Goal: Information Seeking & Learning: Learn about a topic

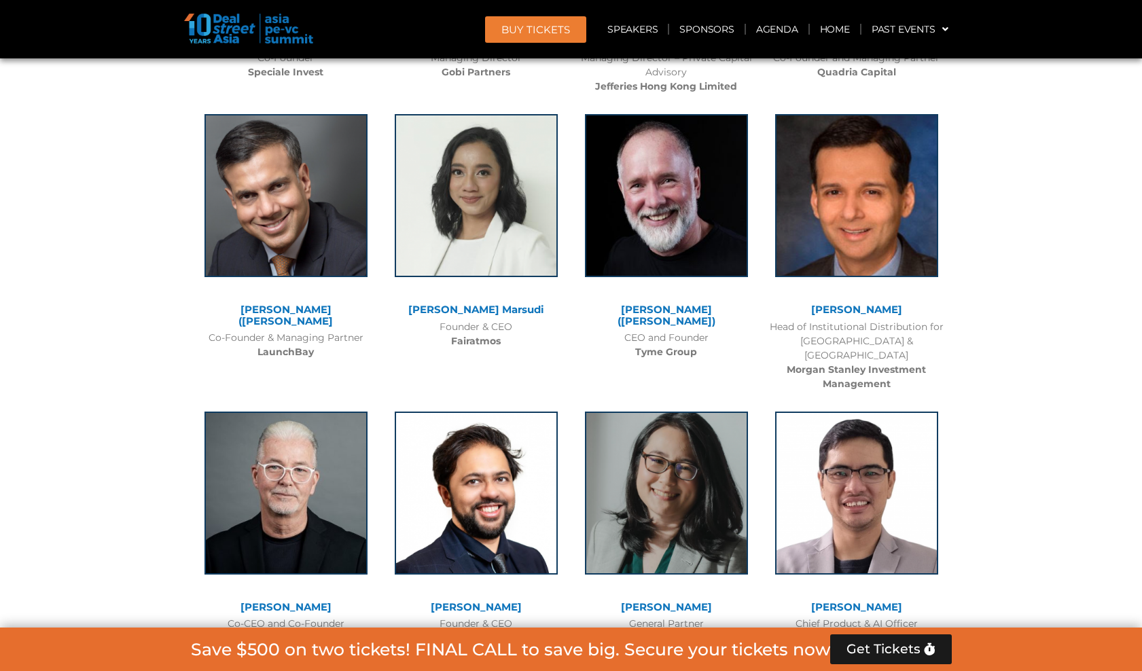
scroll to position [8899, 0]
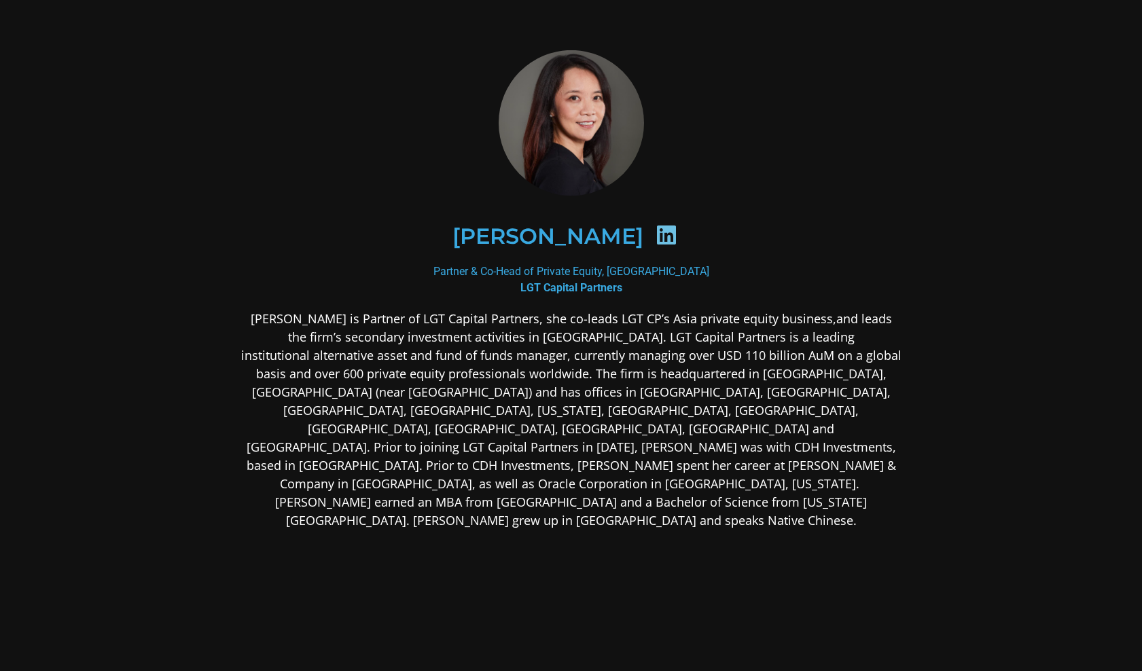
click at [1003, 234] on section "[PERSON_NAME] Partner & Co-Head of Private Equity, Asia Pacific LGT Capital Par…" at bounding box center [571, 397] width 1142 height 795
click at [1095, 39] on section "[PERSON_NAME] Partner & Co-Head of Private Equity, Asia Pacific LGT Capital Par…" at bounding box center [571, 397] width 1142 height 795
click at [327, 188] on div "[PERSON_NAME]" at bounding box center [571, 236] width 660 height 136
click at [501, 354] on p "[PERSON_NAME] is Partner of LGT Capital Partners, she co-leads LGT CP’s Asia pr…" at bounding box center [571, 420] width 660 height 220
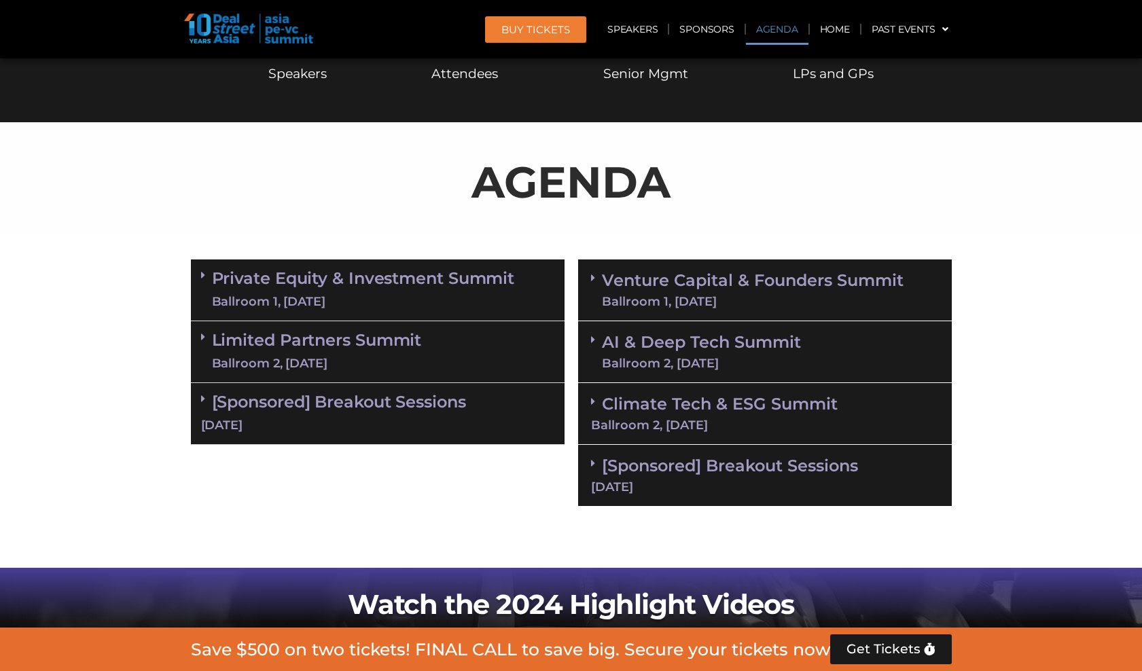
scroll to position [578, 0]
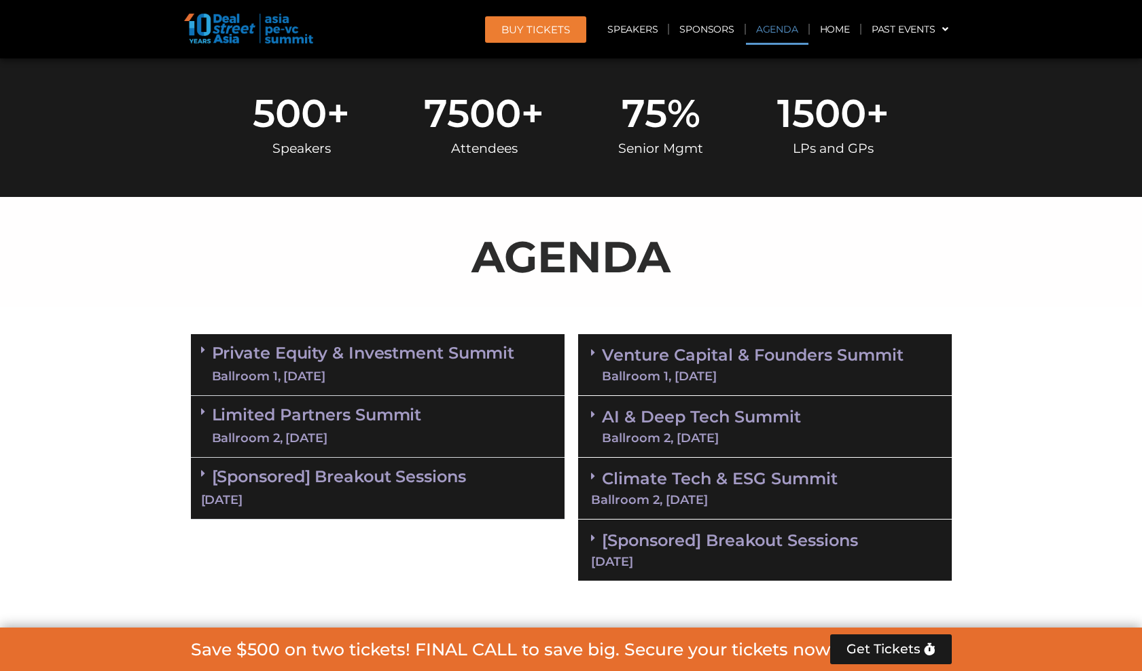
click at [503, 349] on link "Private Equity & Investment Summit Ballroom 1, [DATE]" at bounding box center [363, 364] width 303 height 41
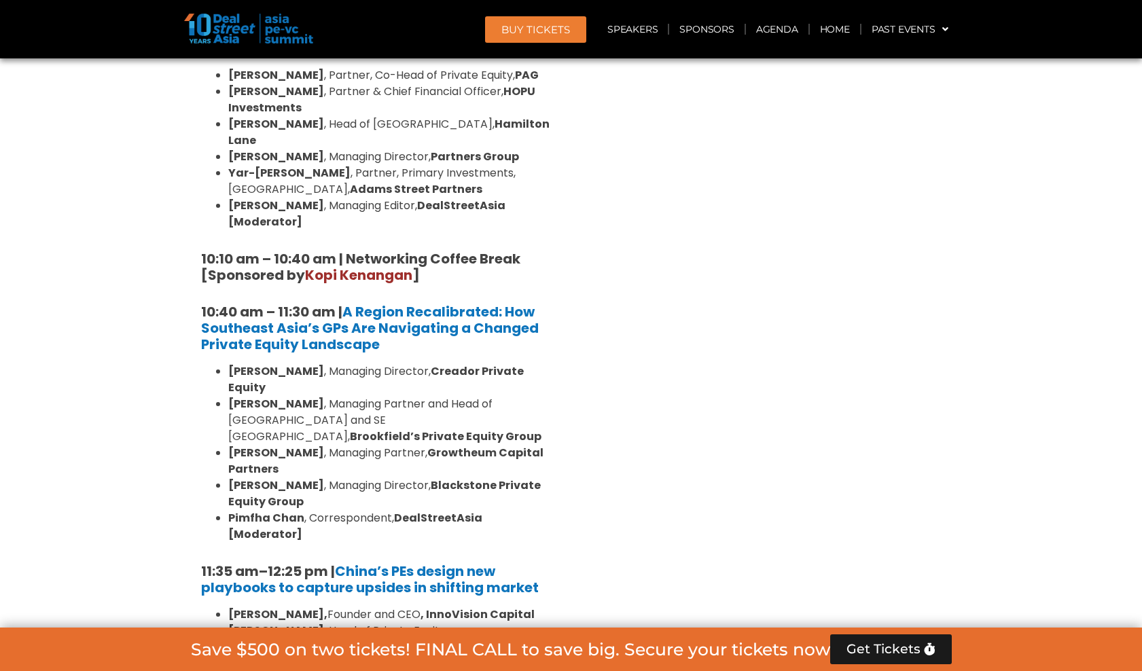
scroll to position [1122, 0]
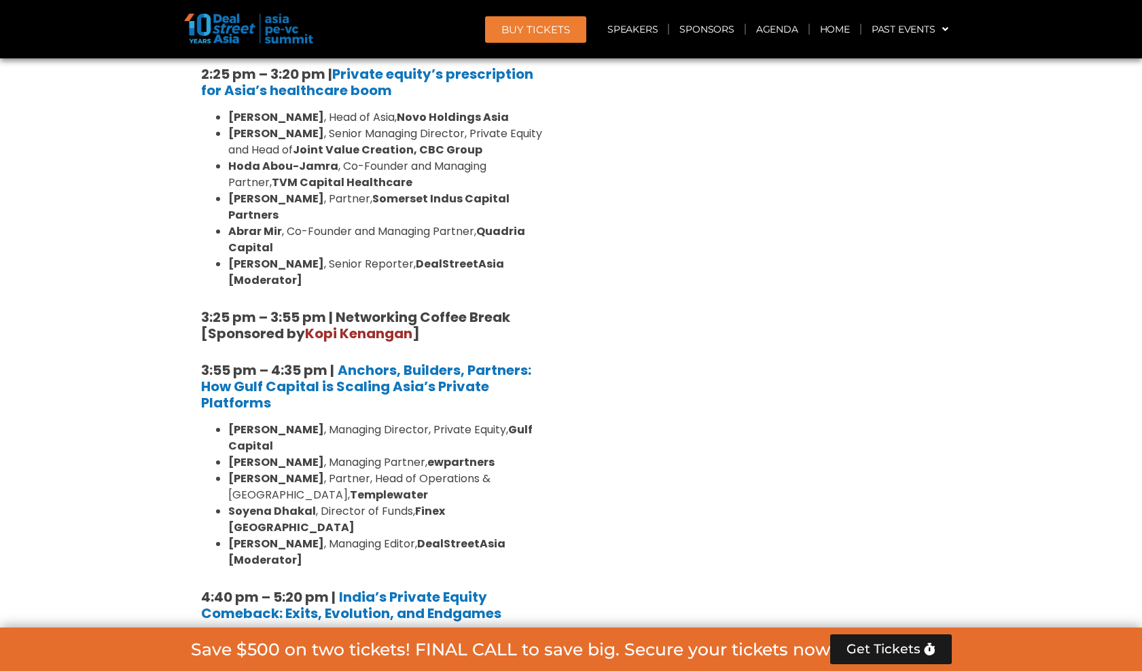
scroll to position [2141, 0]
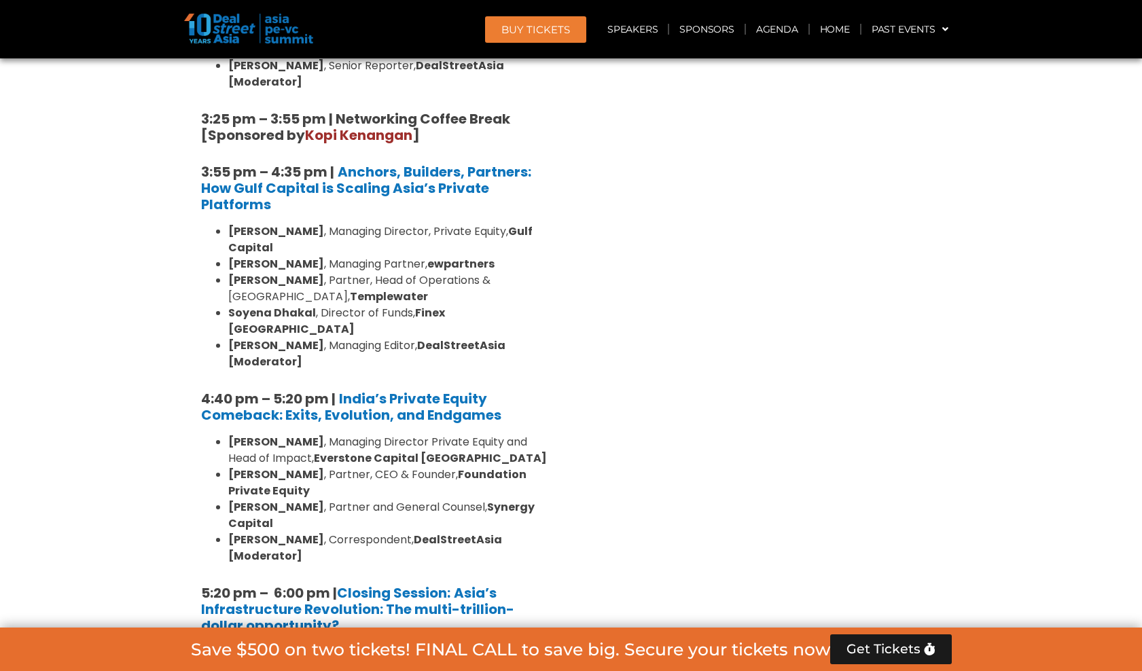
scroll to position [2414, 0]
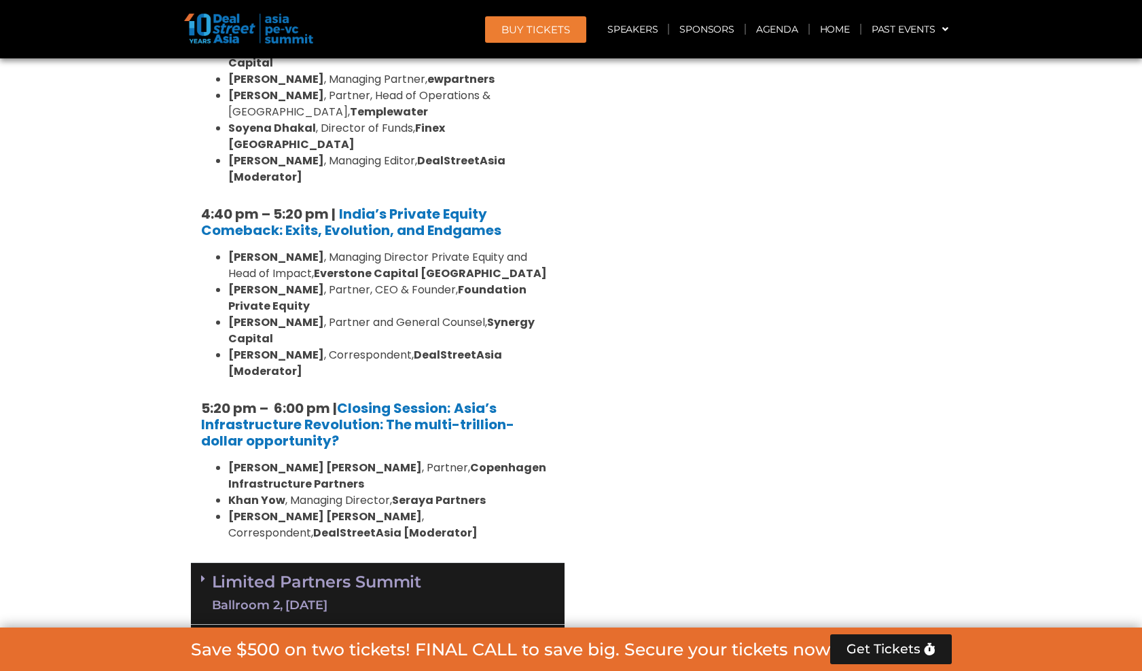
scroll to position [2754, 0]
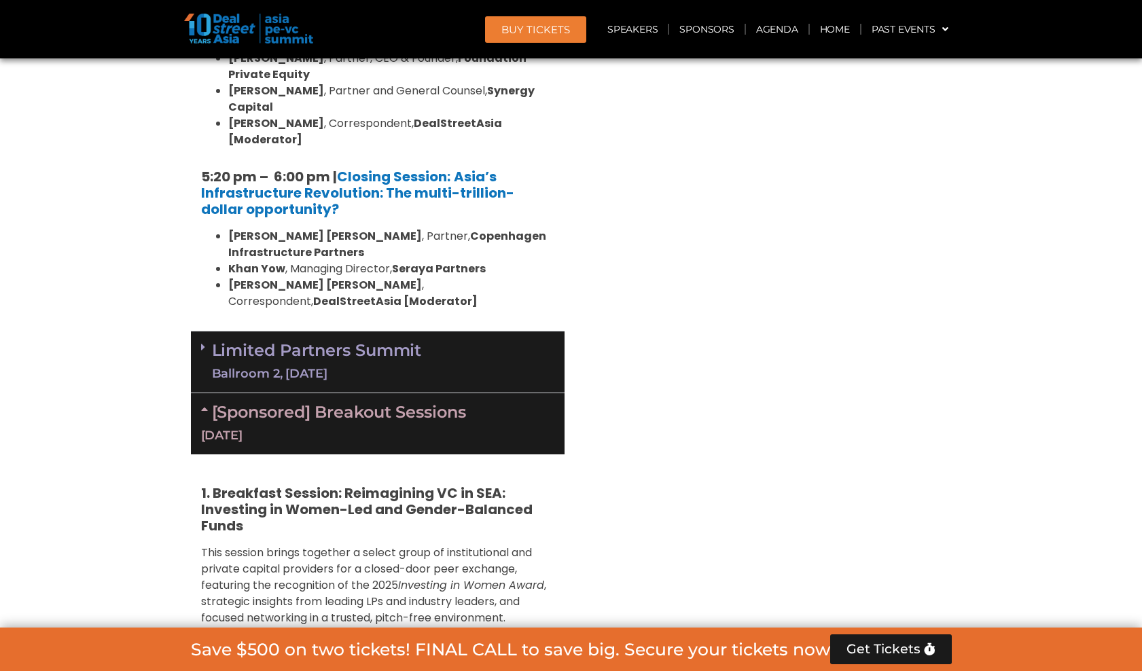
click at [400, 365] on div "Ballroom 2, [DATE]" at bounding box center [317, 373] width 210 height 17
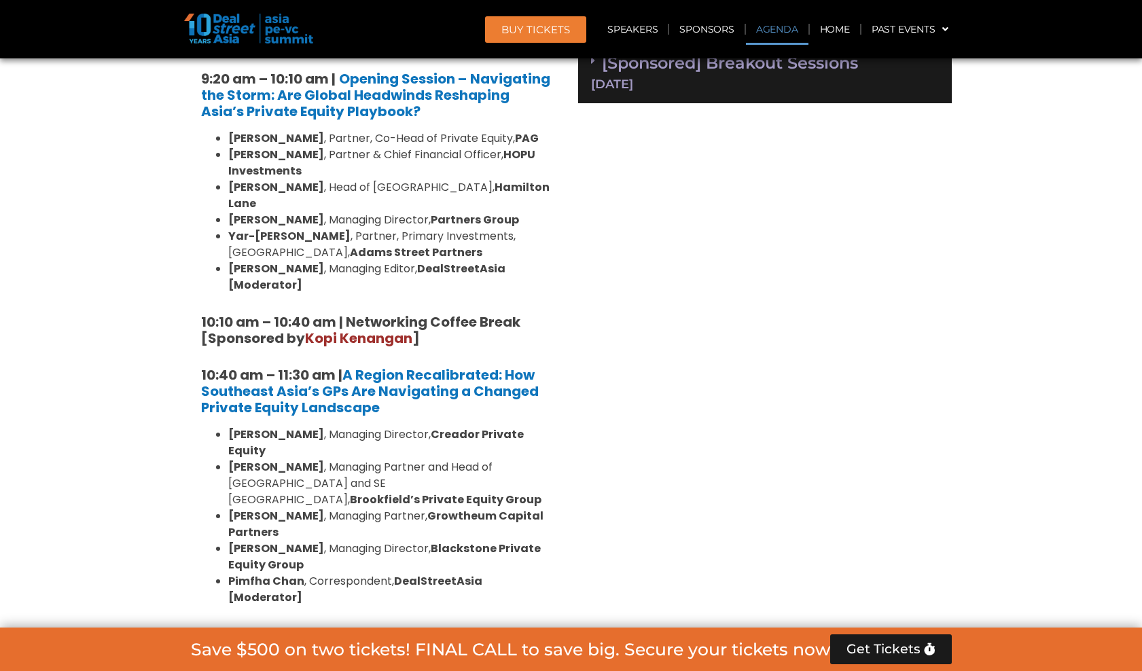
scroll to position [747, 0]
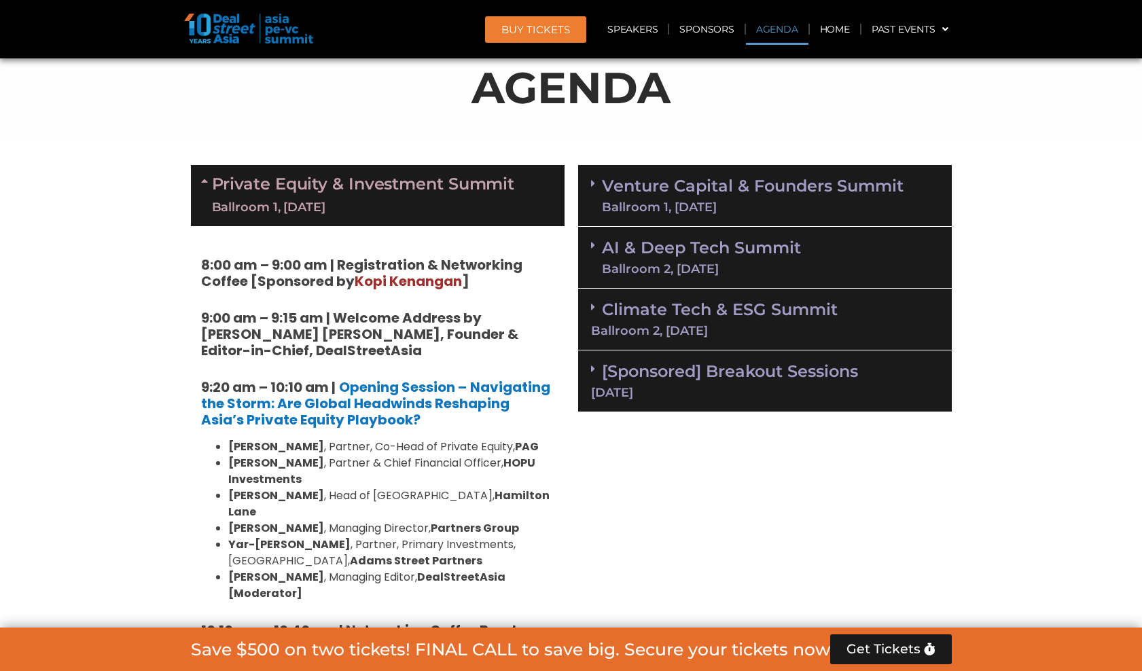
click at [872, 206] on div "Ballroom 1, [DATE]" at bounding box center [753, 207] width 302 height 12
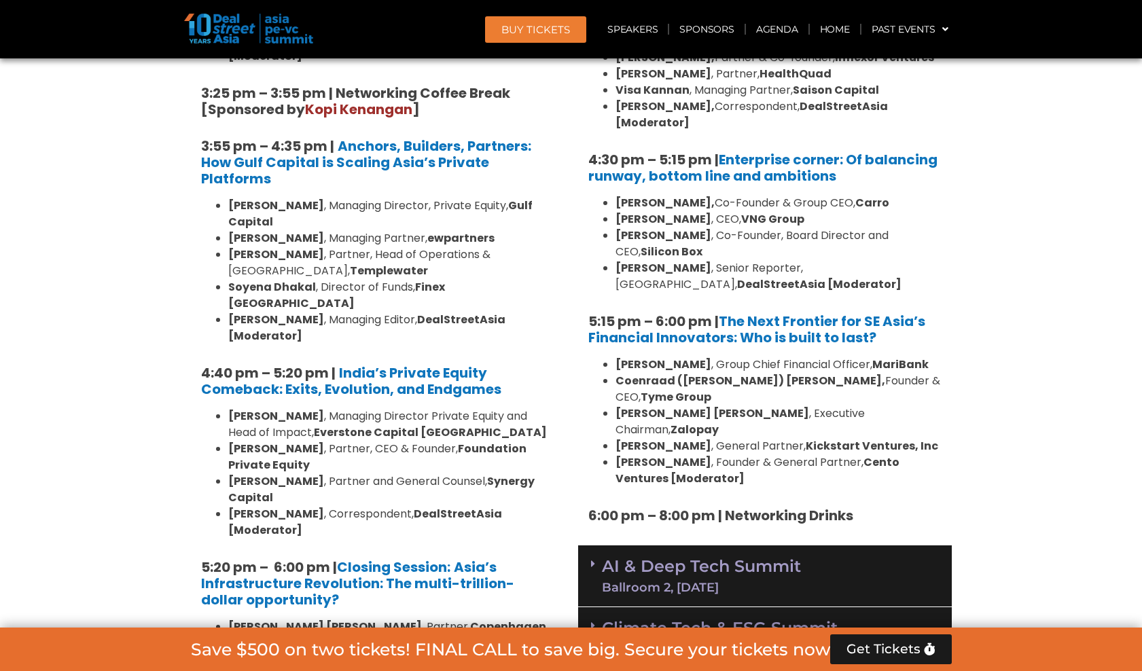
scroll to position [2582, 0]
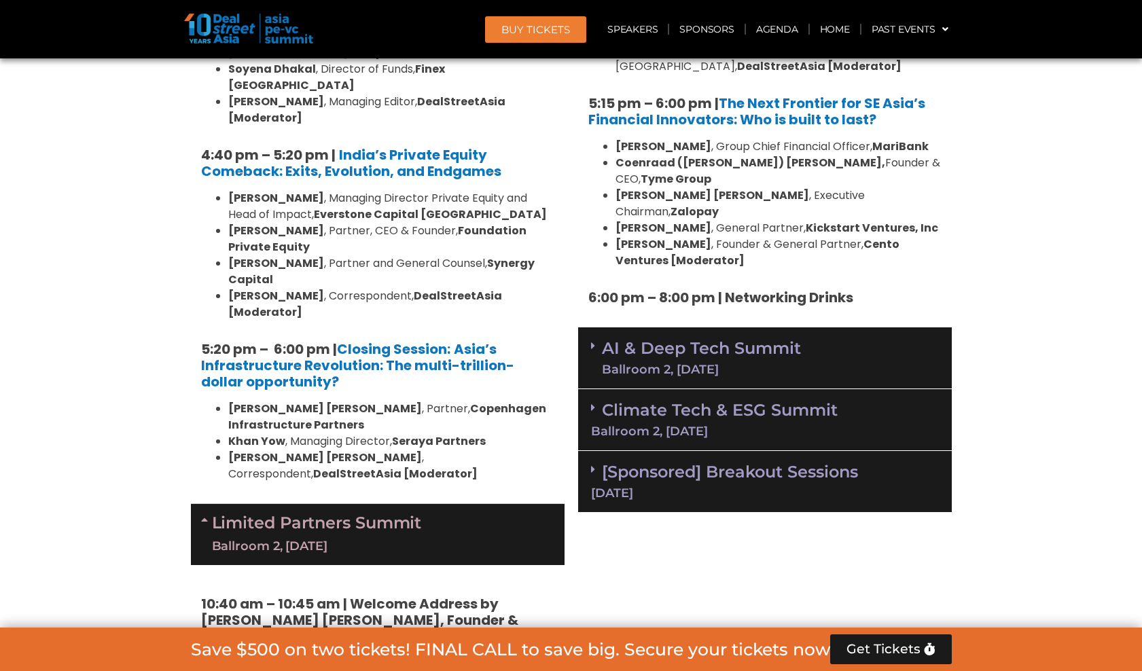
click at [815, 327] on div "AI & Deep Tech Summit Ballroom 2, [DATE]" at bounding box center [765, 358] width 374 height 62
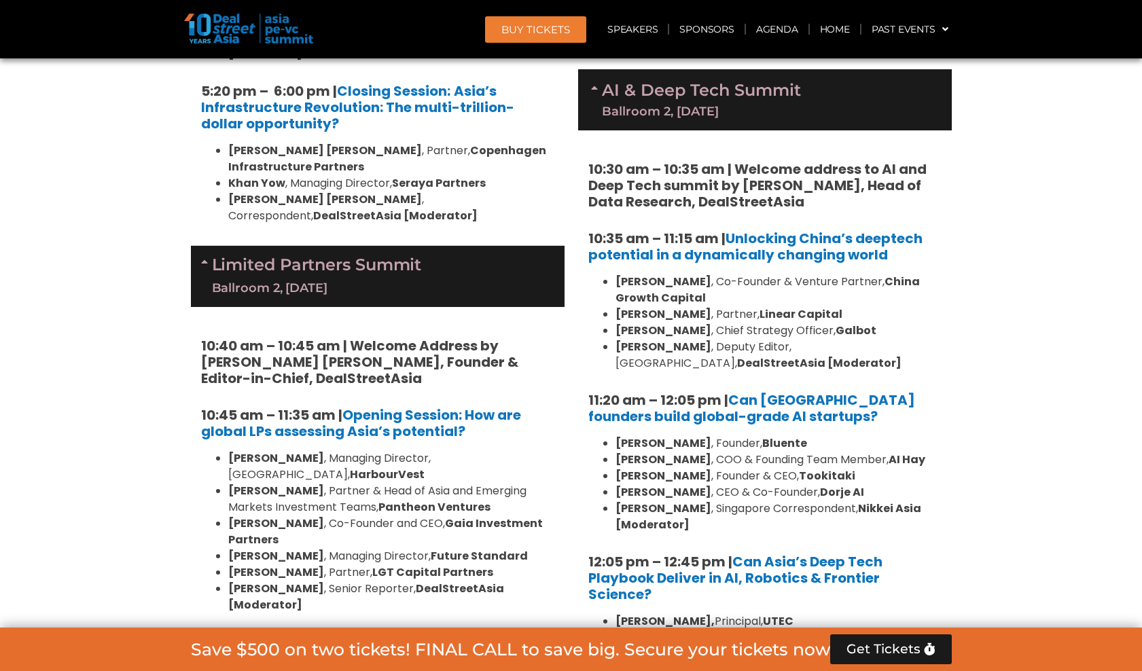
scroll to position [3125, 0]
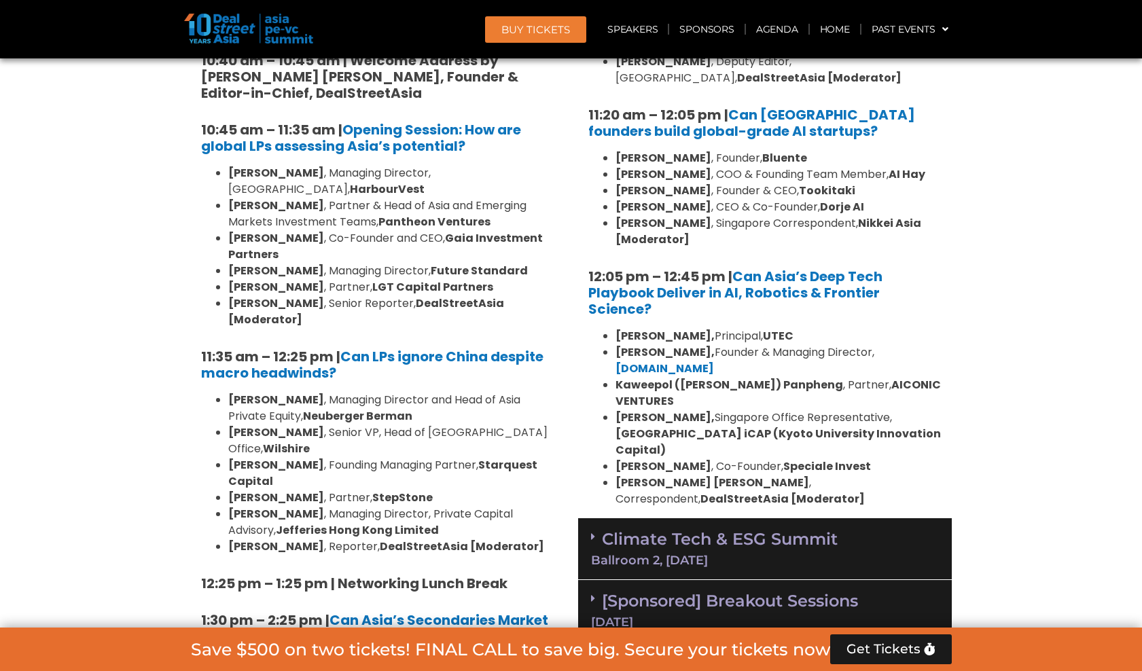
click at [897, 518] on div "Climate Tech & ESG Summit Ballroom 2, [DATE]" at bounding box center [765, 549] width 374 height 62
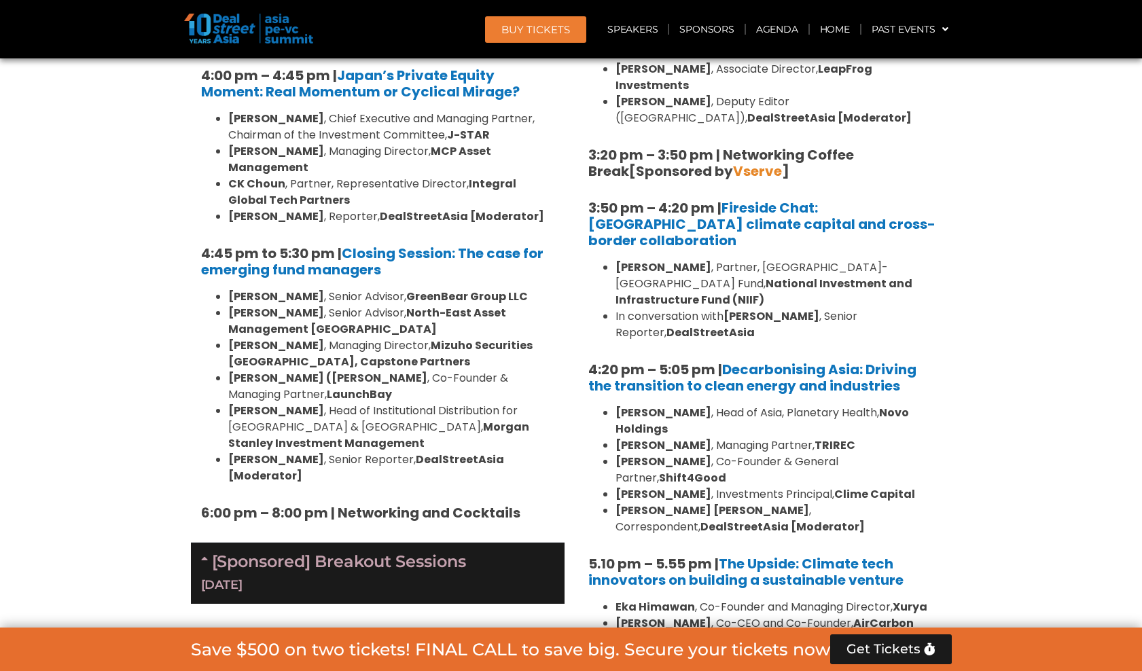
scroll to position [4212, 0]
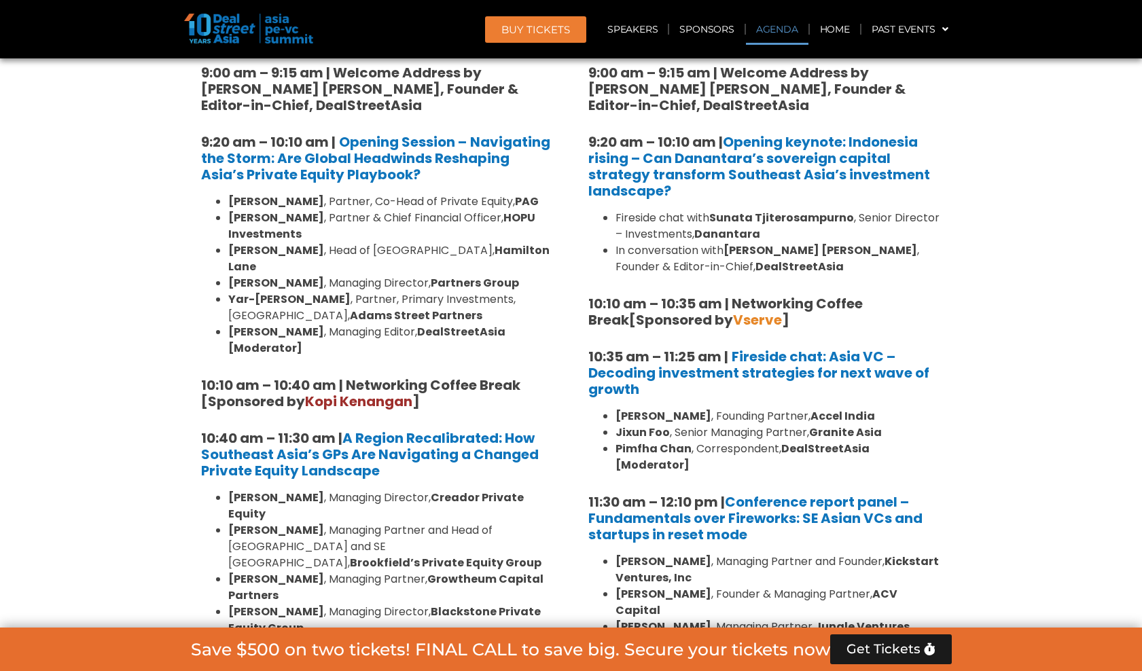
scroll to position [1019, 0]
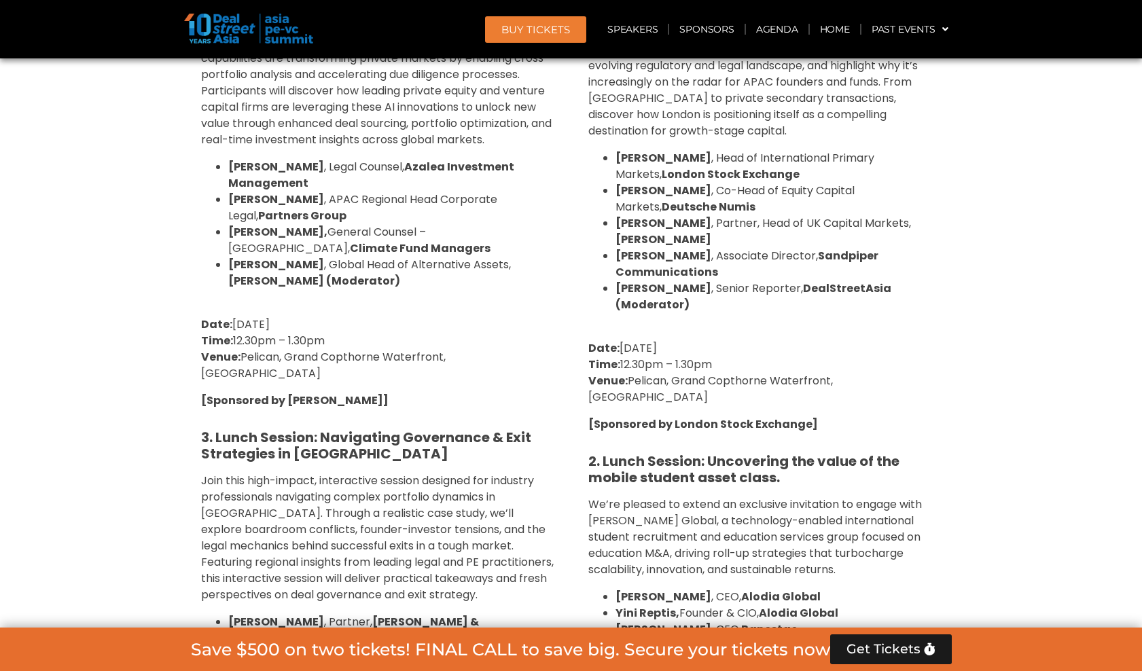
scroll to position [5095, 0]
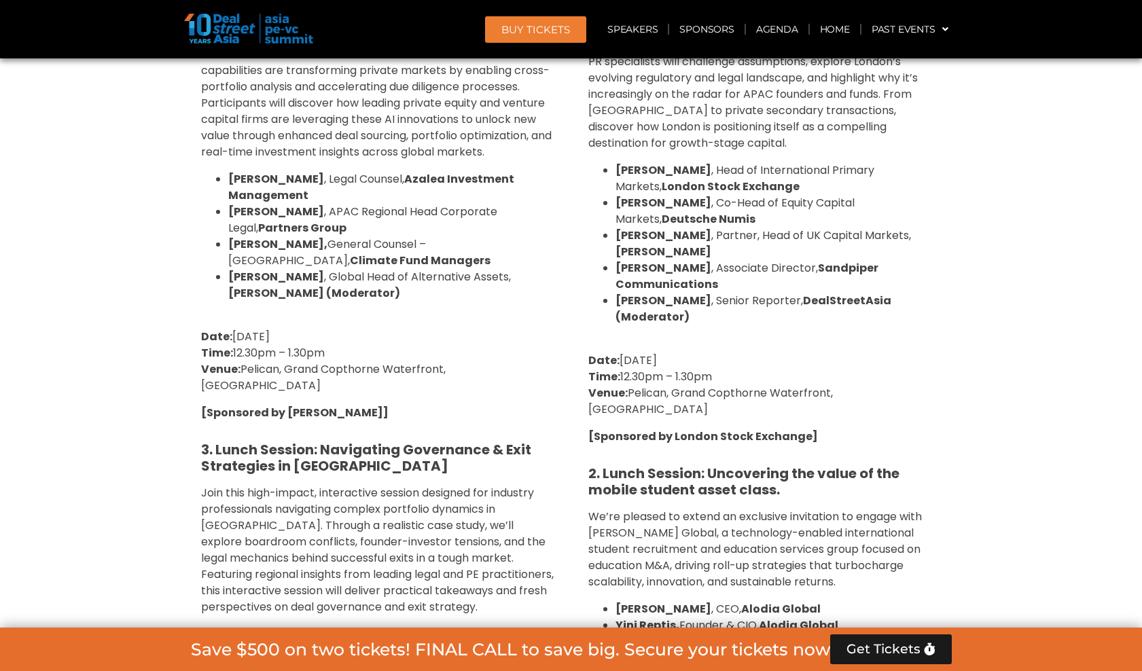
drag, startPoint x: 916, startPoint y: 156, endPoint x: 934, endPoint y: 48, distance: 110.1
click at [916, 429] on p "[Sponsored by London Stock Exchange]" at bounding box center [764, 437] width 353 height 16
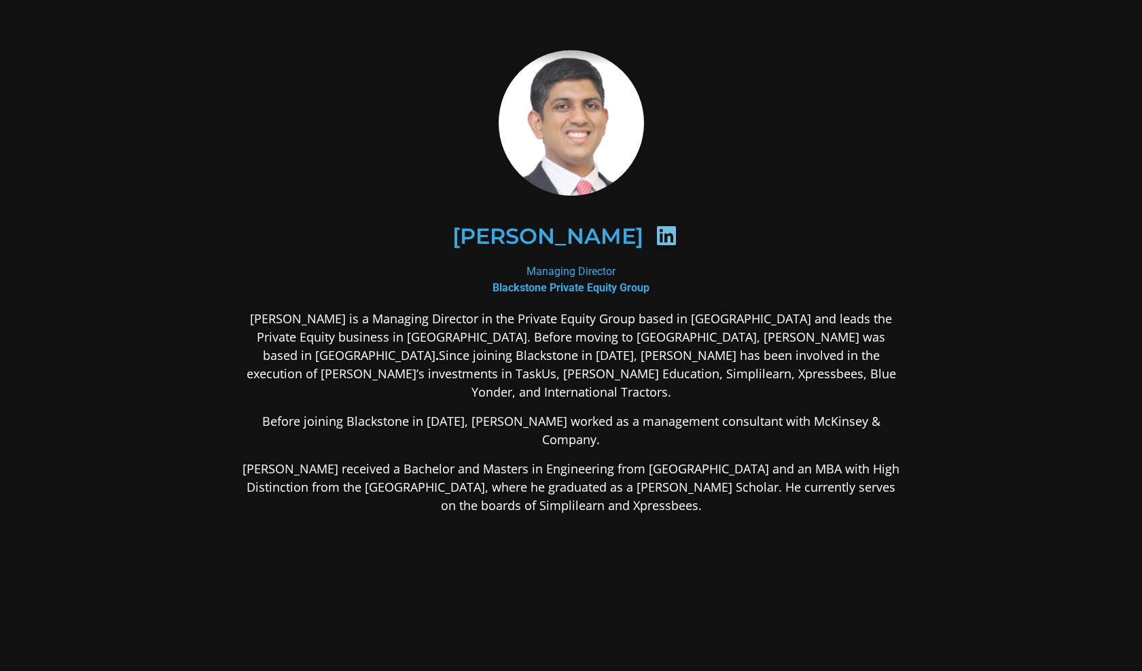
click at [667, 237] on icon at bounding box center [667, 236] width 22 height 22
click at [657, 232] on icon at bounding box center [667, 236] width 22 height 22
click at [607, 257] on div "Aravind Krishnan" at bounding box center [571, 237] width 594 height 70
click at [594, 281] on b "Blackstone Private Equity Group" at bounding box center [571, 287] width 157 height 13
